Goal: Communication & Community: Answer question/provide support

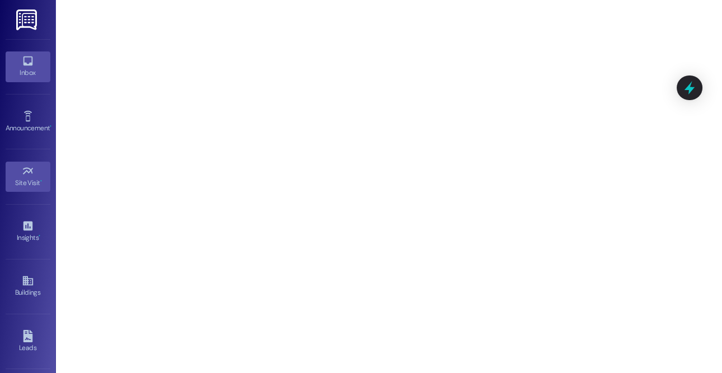
click at [25, 73] on div "Inbox" at bounding box center [28, 72] width 56 height 11
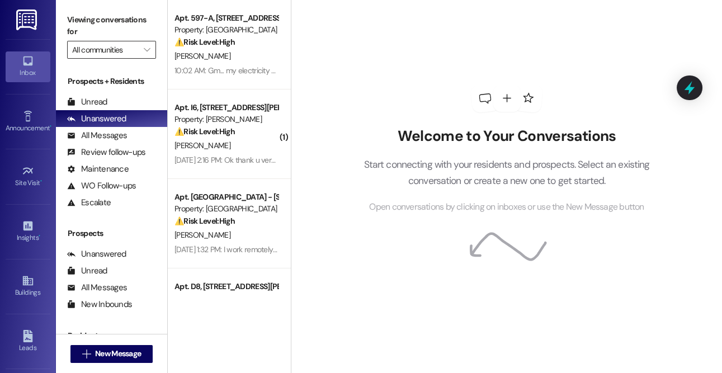
click at [133, 53] on input "All communities" at bounding box center [105, 50] width 66 height 18
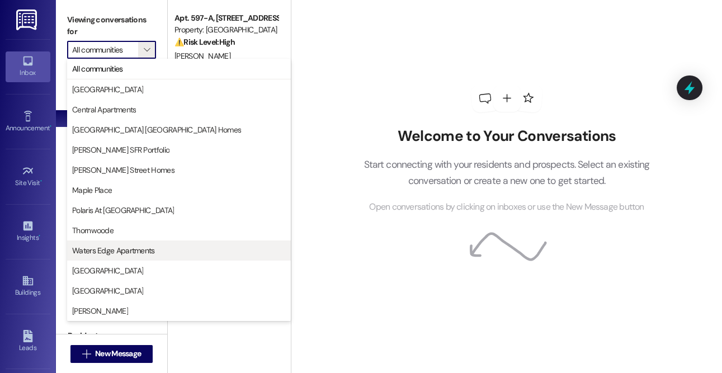
click at [140, 258] on button "Waters Edge Apartments" at bounding box center [179, 250] width 224 height 20
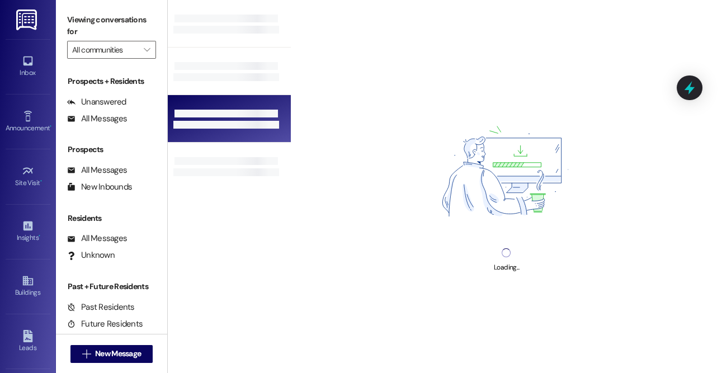
type input "Waters Edge Apartments"
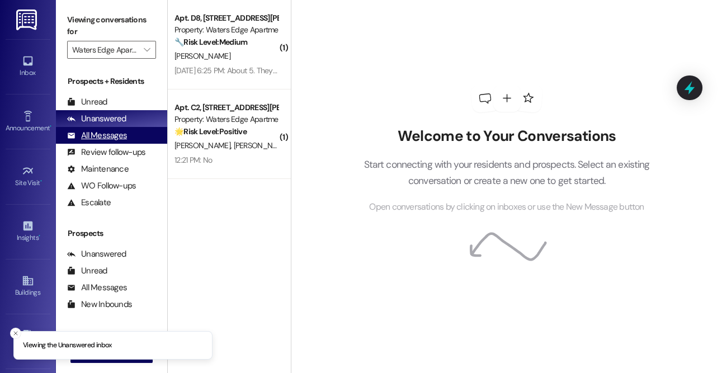
click at [130, 138] on div "All Messages (undefined)" at bounding box center [111, 135] width 111 height 17
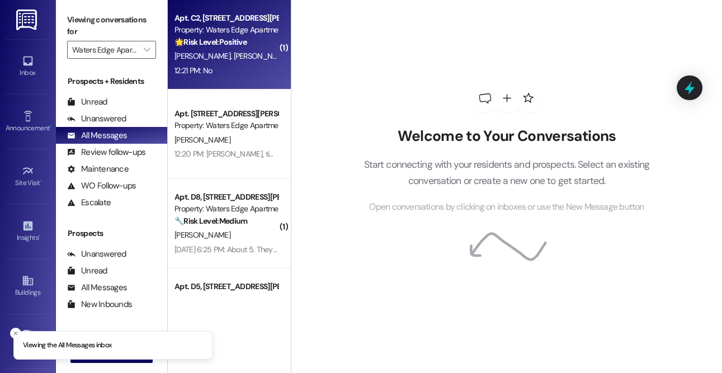
click at [233, 83] on div "Apt. C2, [STREET_ADDRESS][PERSON_NAME] Property: Waters Edge Apartments 🌟 Risk …" at bounding box center [229, 44] width 123 height 89
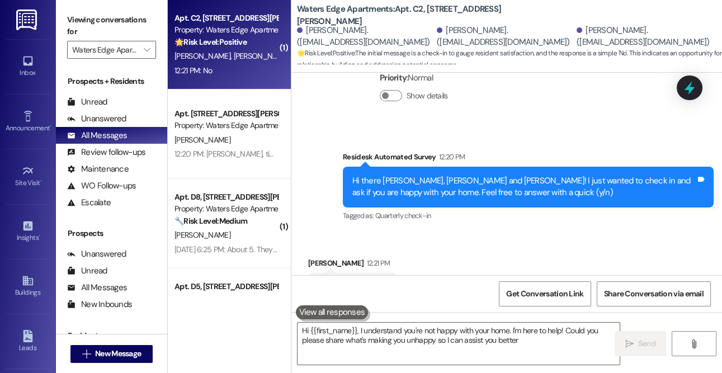
type textarea "Hi {{first_name}}, I understand you're not happy with your home. I'm here to he…"
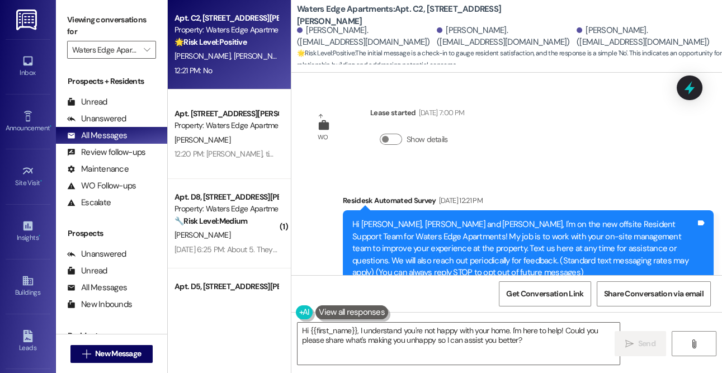
click at [426, 51] on span "🌟 Risk Level: Positive : The initial message is a check-in to gauge resident sa…" at bounding box center [509, 60] width 425 height 24
click at [412, 62] on span "🌟 Risk Level: Positive : The initial message is a check-in to gauge resident sa…" at bounding box center [509, 60] width 425 height 24
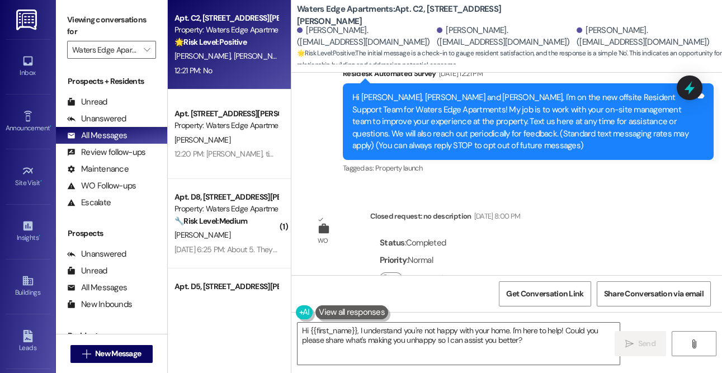
scroll to position [361, 0]
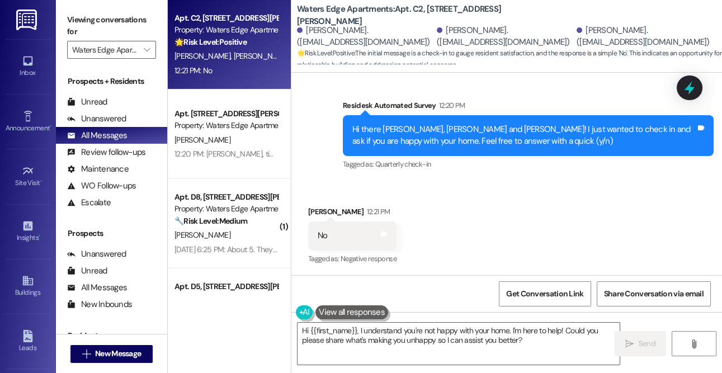
click at [367, 54] on span "🌟 Risk Level: Positive : The initial message is a check-in to gauge resident sa…" at bounding box center [509, 60] width 425 height 24
click at [376, 62] on span "🌟 Risk Level: Positive : The initial message is a check-in to gauge resident sa…" at bounding box center [509, 60] width 425 height 24
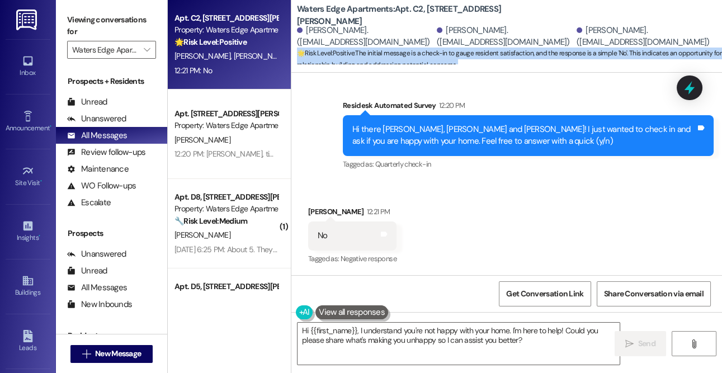
click at [379, 53] on span "🌟 Risk Level: Positive : The initial message is a check-in to gauge resident sa…" at bounding box center [509, 60] width 425 height 24
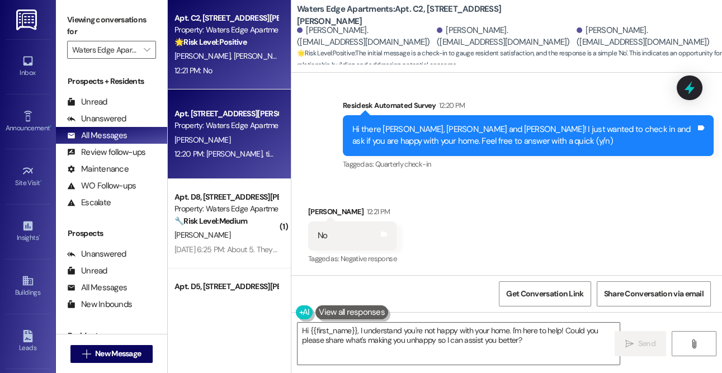
click at [231, 112] on div "Apt. [STREET_ADDRESS][PERSON_NAME]" at bounding box center [225, 114] width 103 height 12
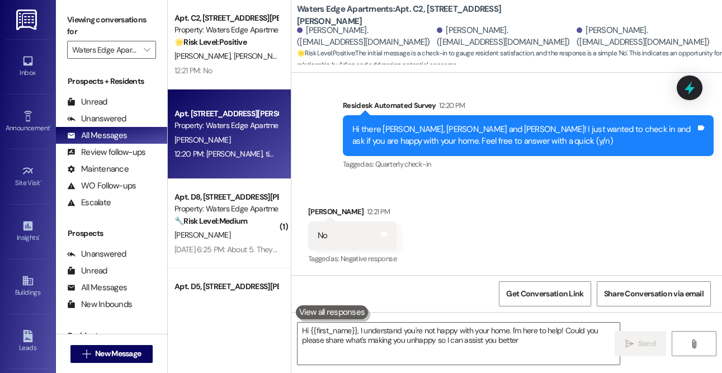
type textarea "Hi {{first_name}}, I understand you're not happy with your home. I'm here to he…"
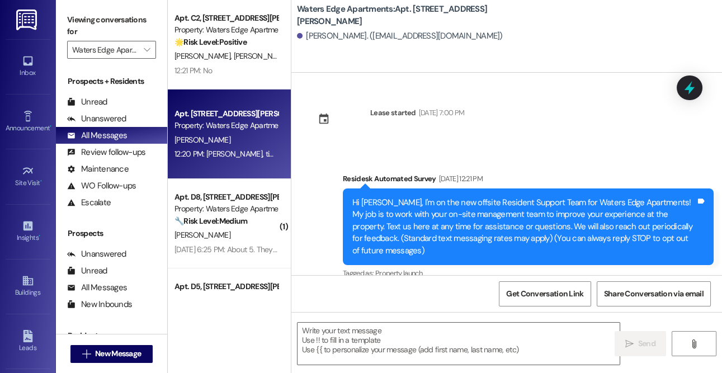
type textarea "Fetching suggested responses. Please feel free to read through the conversation…"
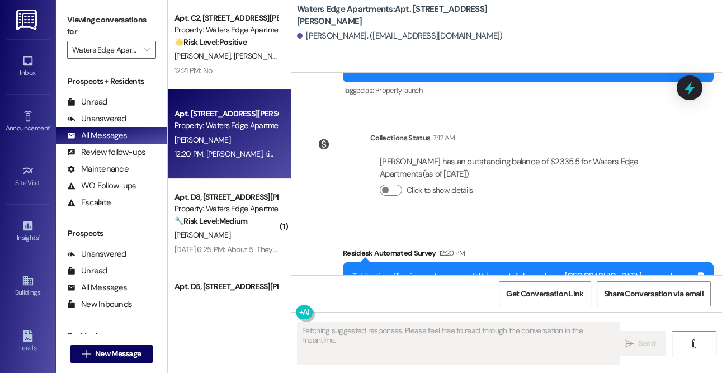
scroll to position [248, 0]
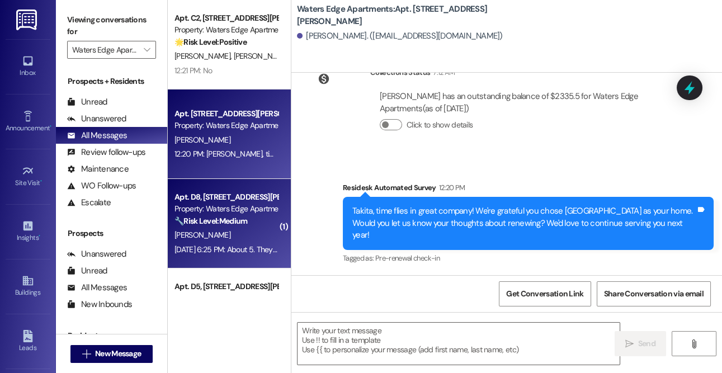
click at [221, 183] on div "Apt. D8, [STREET_ADDRESS][PERSON_NAME] Property: Waters Edge Apartments 🔧 Risk …" at bounding box center [229, 223] width 123 height 89
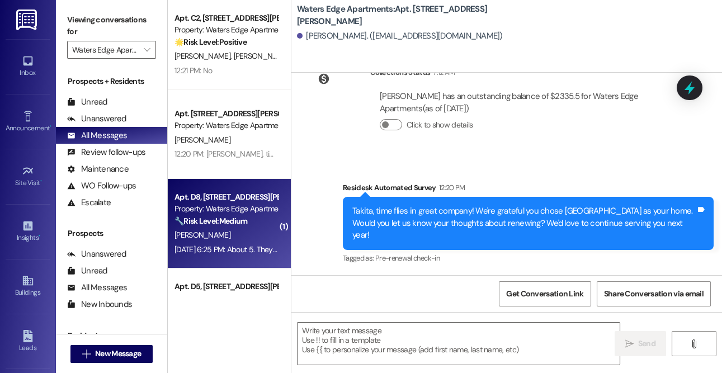
type textarea "Fetching suggested responses. Please feel free to read through the conversation…"
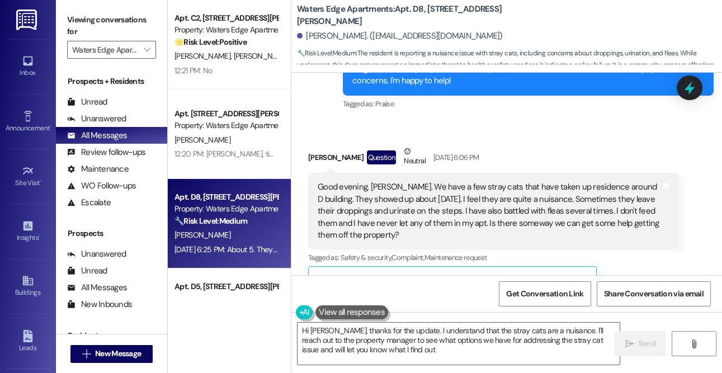
type textarea "Hi [PERSON_NAME], thanks for the update. I understand that the stray cats are a…"
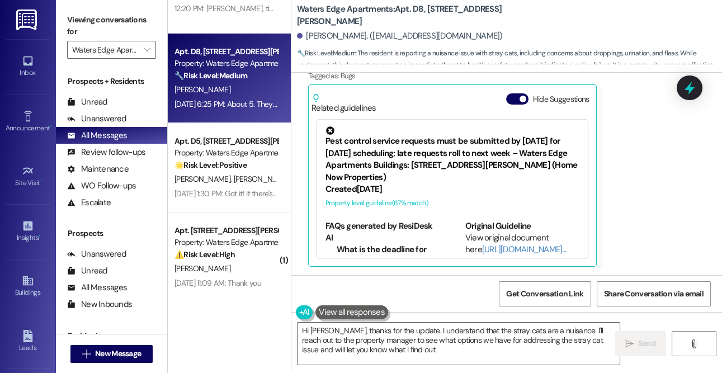
scroll to position [149, 0]
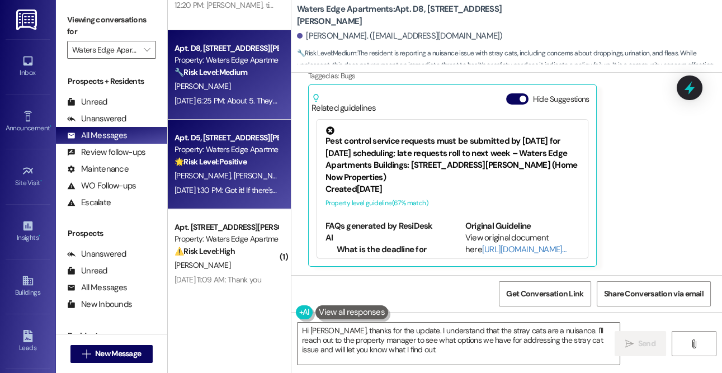
click at [220, 156] on div "🌟 Risk Level: Positive The resident clarified that the initial message was a mi…" at bounding box center [225, 162] width 103 height 12
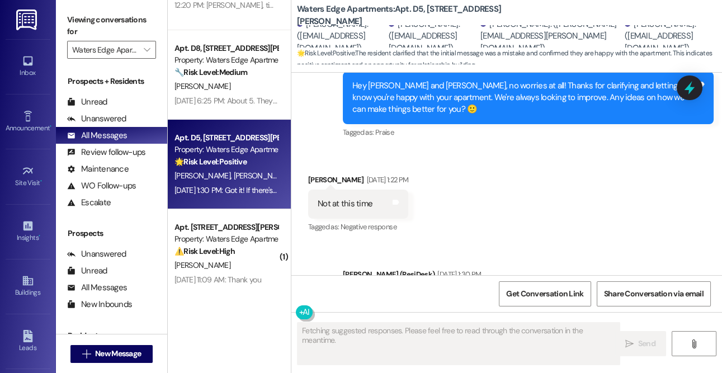
scroll to position [1084, 0]
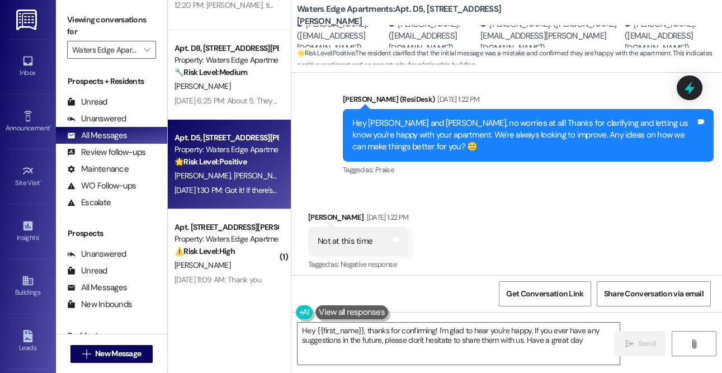
type textarea "Hey {{first_name}}, thanks for confirming! I'm glad to hear you're happy. If yo…"
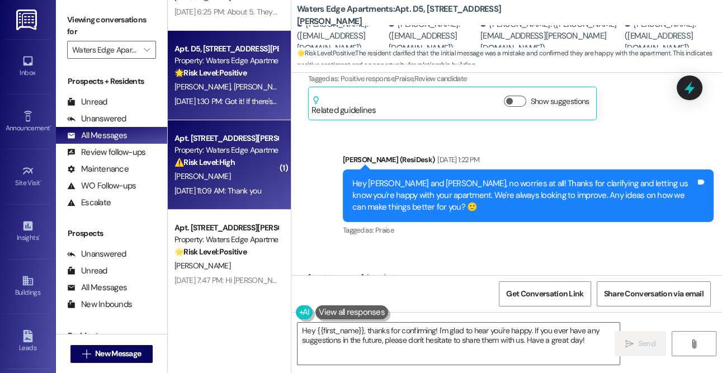
scroll to position [245, 0]
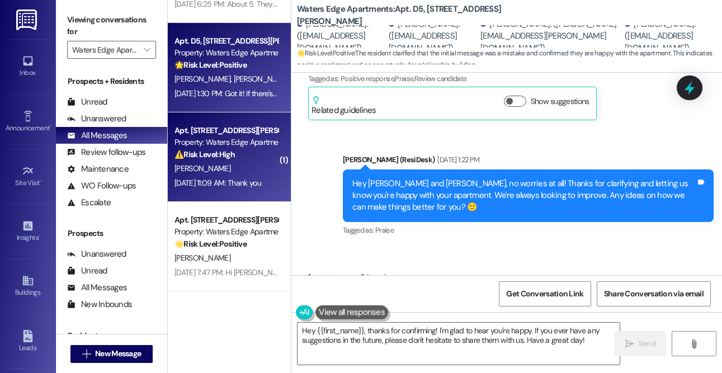
click at [212, 139] on div "Property: Waters Edge Apartments" at bounding box center [225, 142] width 103 height 12
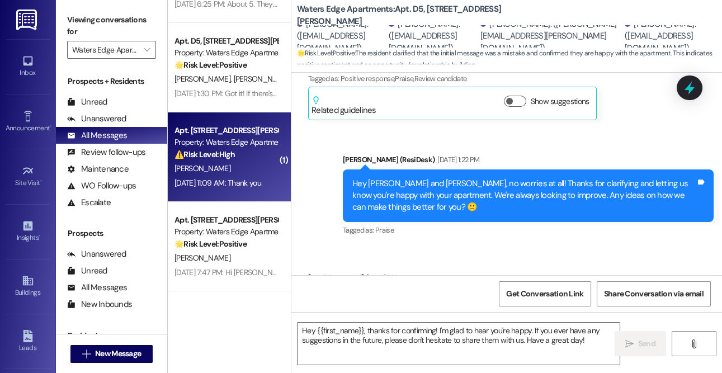
type textarea "Fetching suggested responses. Please feel free to read through the conversation…"
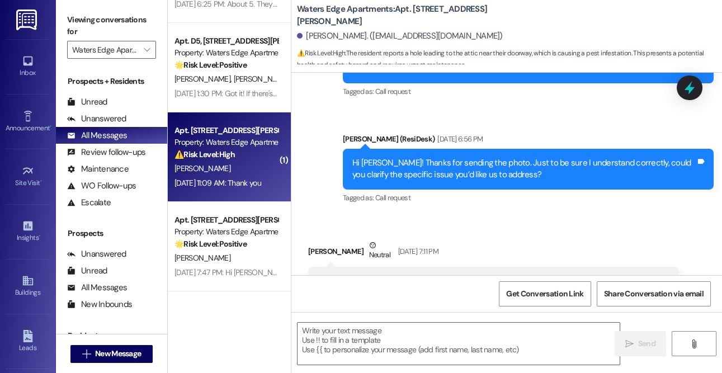
scroll to position [1591, 0]
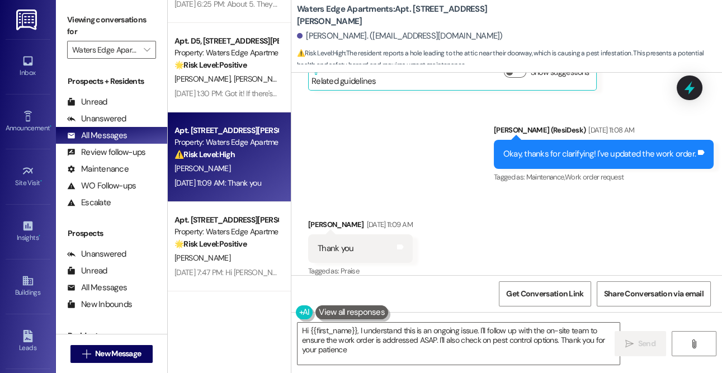
type textarea "Hi {{first_name}}, I understand this is an ongoing issue. I'll follow up with t…"
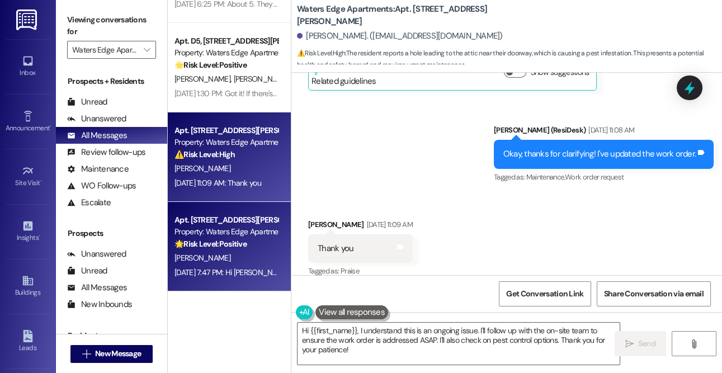
click at [227, 241] on strong "🌟 Risk Level: Positive" at bounding box center [210, 244] width 72 height 10
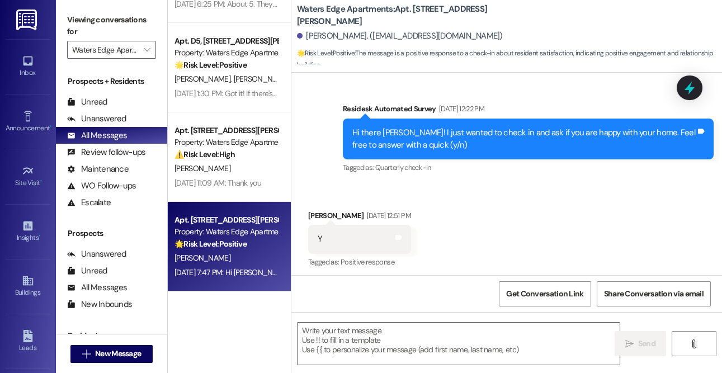
type textarea "Fetching suggested responses. Please feel free to read through the conversation…"
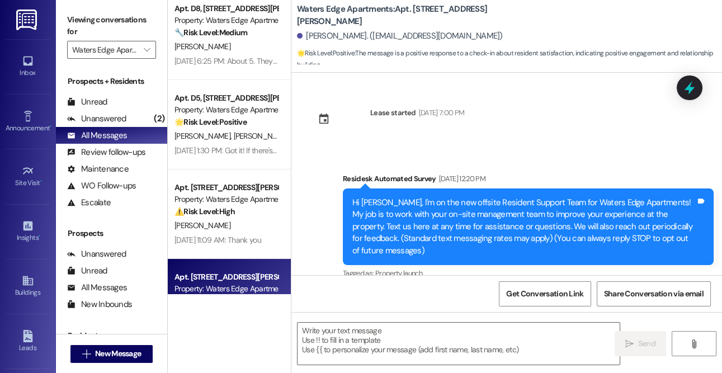
scroll to position [385, 0]
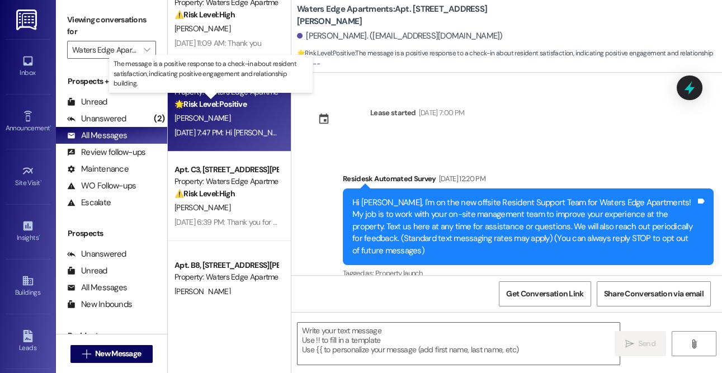
click at [205, 101] on strong "🌟 Risk Level: Positive" at bounding box center [210, 104] width 72 height 10
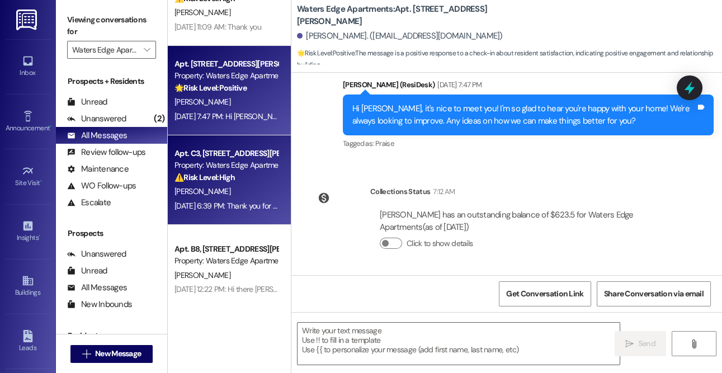
scroll to position [403, 0]
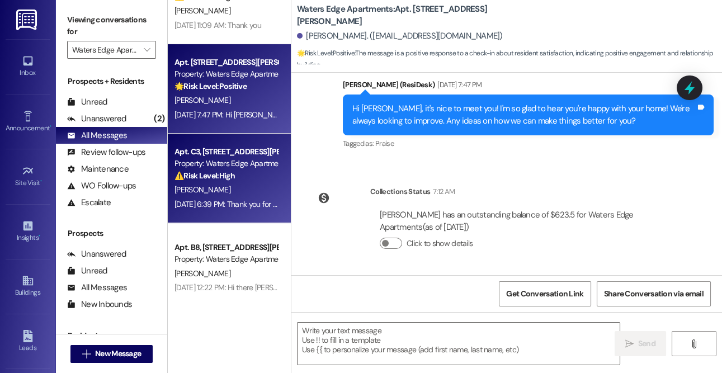
click at [235, 171] on div "⚠️ Risk Level: High A resident's car window was broken while parked on the prop…" at bounding box center [225, 176] width 103 height 12
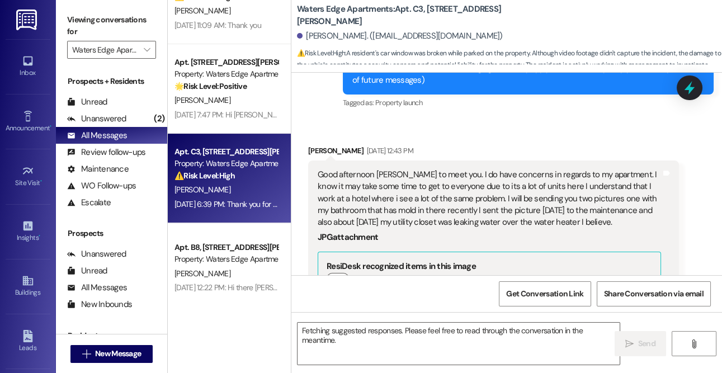
scroll to position [2694, 0]
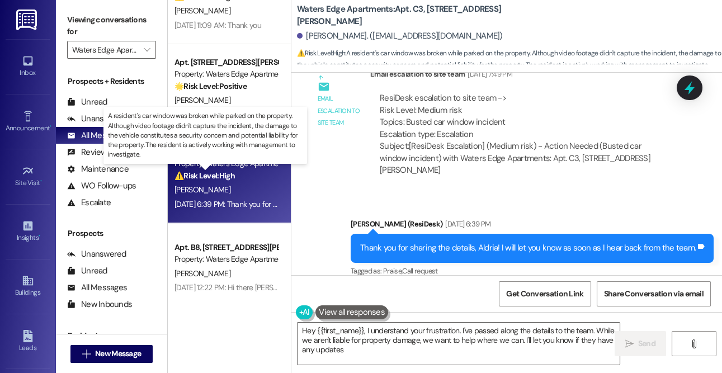
type textarea "Hey {{first_name}}, I understand your frustration. I've passed along the detail…"
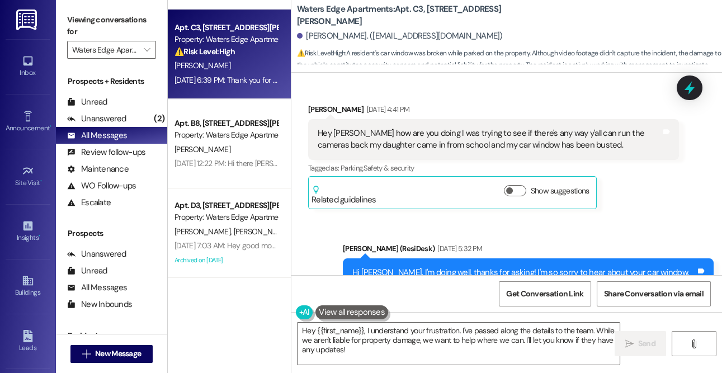
scroll to position [1872, 0]
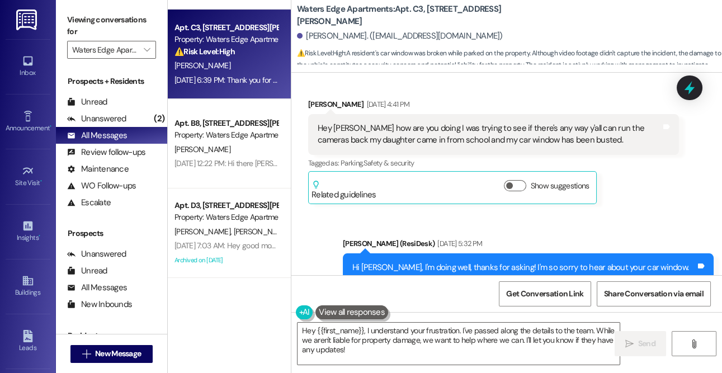
click at [306, 105] on div "Received via SMS [PERSON_NAME] [DATE] 4:41 PM Hey [PERSON_NAME] how are you doi…" at bounding box center [493, 151] width 387 height 123
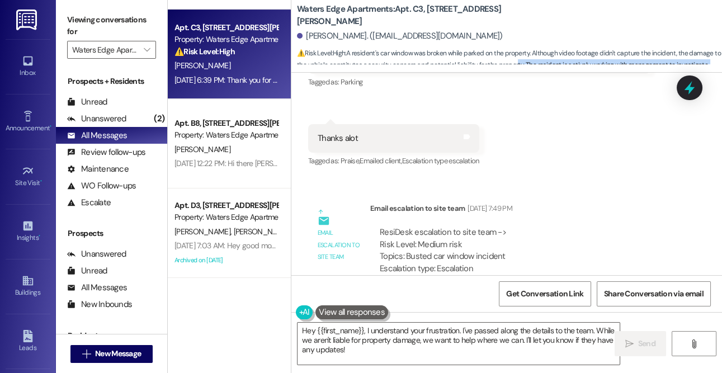
scroll to position [2534, 0]
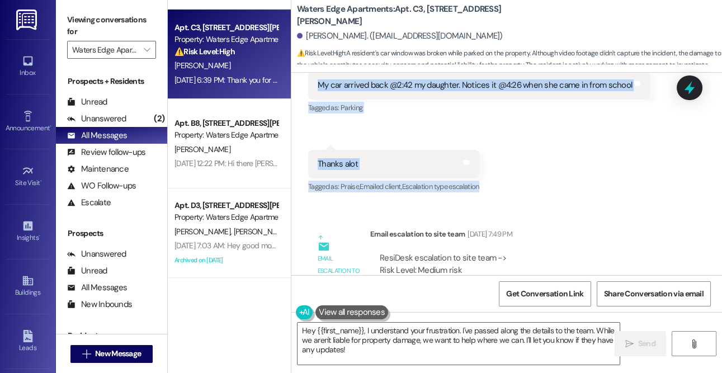
drag, startPoint x: 309, startPoint y: 101, endPoint x: 546, endPoint y: 186, distance: 252.2
click at [546, 186] on div "WO Lease started [DATE] 8:00 PM Show details Survey, sent via SMS Residesk Auto…" at bounding box center [506, 174] width 431 height 202
copy div "[PERSON_NAME] [DATE] 4:41 PM Hey [PERSON_NAME] how are you doing I was trying t…"
